Goal: Task Accomplishment & Management: Manage account settings

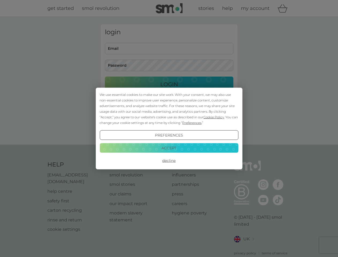
click at [214, 117] on span "Cookie Policy" at bounding box center [214, 117] width 21 height 4
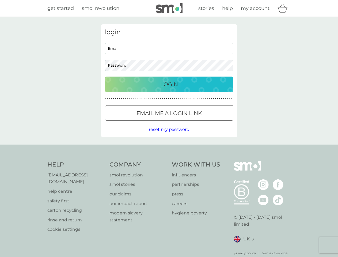
click at [191, 123] on div "login Email Password Login ● ● ● ● ● ● ● ● ● ● ● ● ● ● ● ● ● ● ● ● ● ● ● ● ● ● …" at bounding box center [169, 80] width 137 height 113
click at [169, 135] on div "login Email Password Login ● ● ● ● ● ● ● ● ● ● ● ● ● ● ● ● ● ● ● ● ● ● ● ● ● ● …" at bounding box center [169, 80] width 137 height 113
click at [169, 161] on div "Help [EMAIL_ADDRESS][DOMAIN_NAME] help centre safety first carton recycling rin…" at bounding box center [169, 208] width 244 height 95
click at [169, 148] on div "Help [EMAIL_ADDRESS][DOMAIN_NAME] help centre safety first carton recycling rin…" at bounding box center [169, 208] width 338 height 127
